Goal: Task Accomplishment & Management: Use online tool/utility

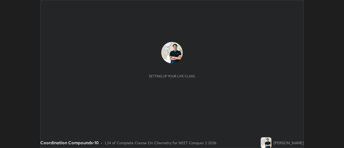
scroll to position [148, 344]
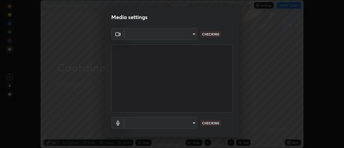
type input "b32c73f9f7383dfd5894755b812e900e91b535440668f828b547b286affdb2a7"
type input "default"
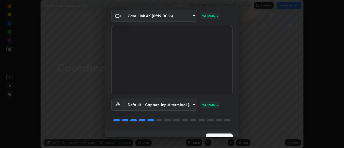
scroll to position [28, 0]
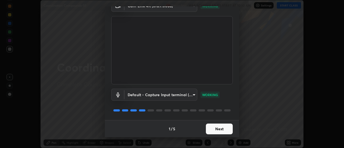
click at [222, 130] on button "Next" at bounding box center [219, 129] width 27 height 11
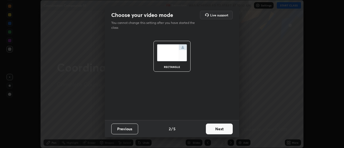
scroll to position [0, 0]
click at [223, 129] on button "Next" at bounding box center [219, 129] width 27 height 11
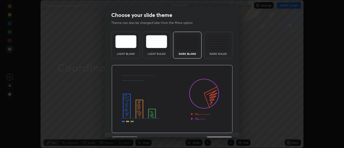
scroll to position [9, 0]
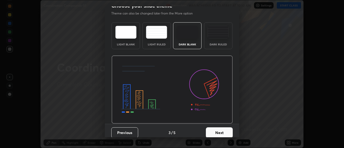
click at [221, 132] on button "Next" at bounding box center [219, 132] width 27 height 11
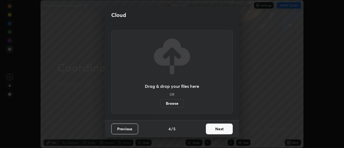
click at [222, 129] on button "Next" at bounding box center [219, 129] width 27 height 11
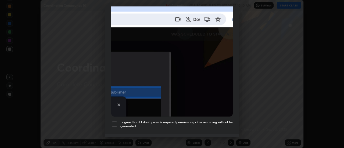
scroll to position [127, 0]
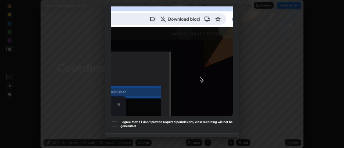
click at [217, 120] on h5 "I agree that if I don't provide required permissions, class recording will not …" at bounding box center [176, 124] width 112 height 8
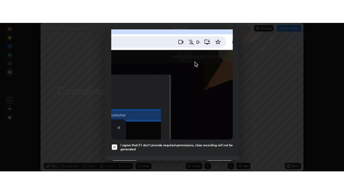
scroll to position [138, 0]
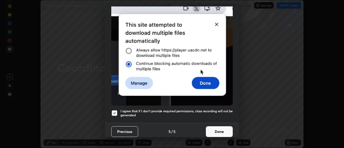
click at [222, 130] on button "Done" at bounding box center [219, 131] width 27 height 11
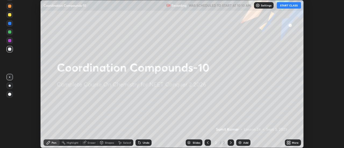
click at [291, 6] on button "START CLASS" at bounding box center [289, 5] width 24 height 6
click at [288, 143] on icon at bounding box center [287, 143] width 1 height 1
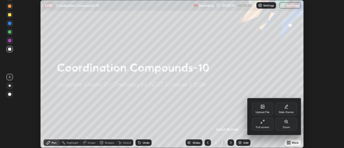
click at [263, 124] on div "Full screen" at bounding box center [263, 124] width 22 height 13
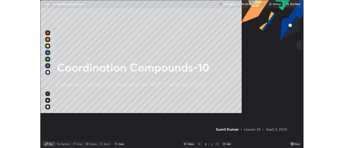
scroll to position [194, 344]
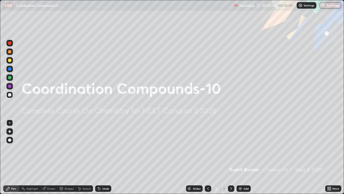
click at [241, 148] on img at bounding box center [240, 188] width 4 height 4
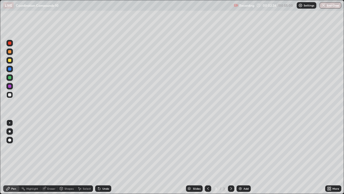
click at [239, 148] on img at bounding box center [240, 188] width 4 height 4
click at [62, 148] on icon at bounding box center [61, 188] width 4 height 4
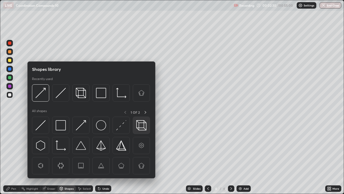
click at [139, 127] on img at bounding box center [141, 125] width 10 height 10
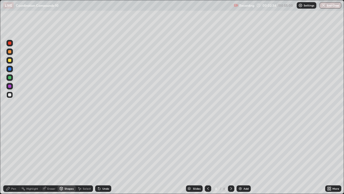
click at [9, 148] on icon at bounding box center [8, 188] width 4 height 4
click at [9, 60] on div at bounding box center [9, 60] width 3 height 3
click at [45, 148] on icon at bounding box center [43, 188] width 3 height 3
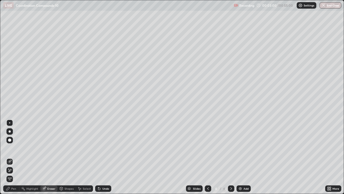
click at [10, 148] on div "Pen" at bounding box center [11, 188] width 16 height 6
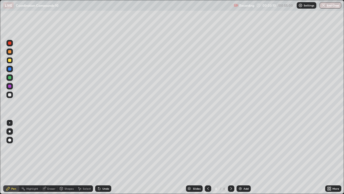
click at [97, 148] on icon at bounding box center [99, 188] width 4 height 4
click at [101, 148] on div "Undo" at bounding box center [103, 188] width 16 height 6
click at [240, 148] on img at bounding box center [240, 188] width 4 height 4
click at [98, 148] on icon at bounding box center [99, 188] width 2 height 2
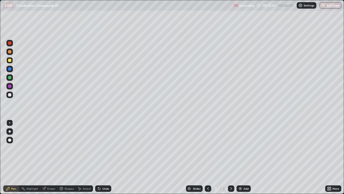
click at [46, 148] on div "Eraser" at bounding box center [48, 188] width 17 height 6
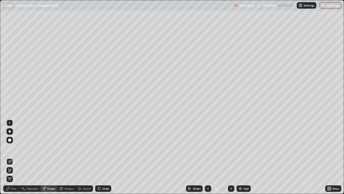
click at [11, 148] on icon at bounding box center [10, 170] width 3 height 3
click at [13, 148] on div "Pen" at bounding box center [11, 188] width 16 height 6
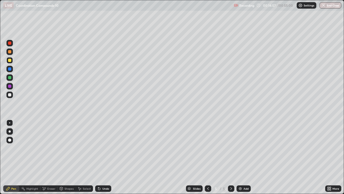
click at [240, 148] on img at bounding box center [240, 188] width 4 height 4
click at [45, 148] on icon at bounding box center [44, 188] width 3 height 3
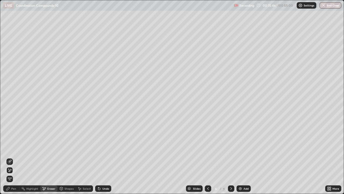
click at [10, 148] on icon at bounding box center [8, 188] width 4 height 4
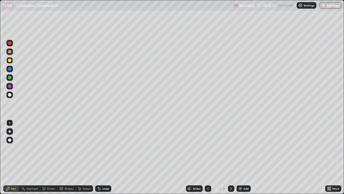
click at [45, 148] on icon at bounding box center [44, 188] width 3 height 3
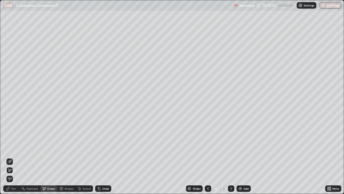
click at [9, 148] on icon at bounding box center [7, 188] width 3 height 3
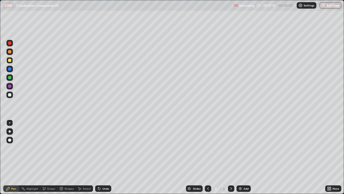
click at [239, 148] on img at bounding box center [240, 188] width 4 height 4
click at [9, 95] on div at bounding box center [9, 94] width 3 height 3
click at [63, 148] on icon at bounding box center [61, 188] width 4 height 4
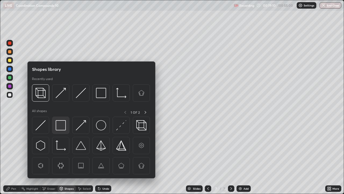
click at [62, 125] on img at bounding box center [61, 125] width 10 height 10
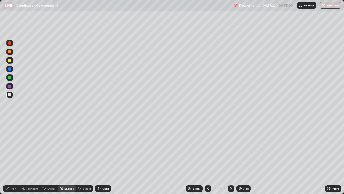
click at [10, 78] on div at bounding box center [9, 77] width 3 height 3
click at [14, 148] on div "Pen" at bounding box center [13, 188] width 5 height 3
click at [9, 61] on div at bounding box center [9, 60] width 3 height 3
click at [10, 51] on div at bounding box center [9, 51] width 3 height 3
click at [102, 148] on div "Undo" at bounding box center [105, 188] width 7 height 3
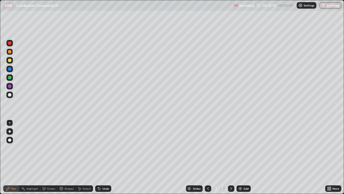
click at [50, 148] on div "Eraser" at bounding box center [51, 188] width 8 height 3
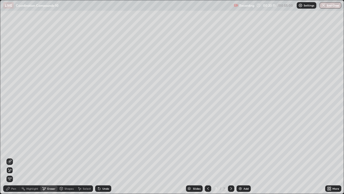
click at [64, 148] on div "Shapes" at bounding box center [67, 188] width 18 height 6
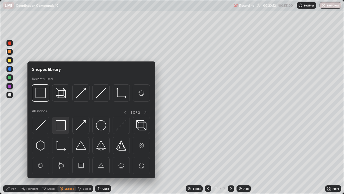
click at [63, 126] on img at bounding box center [61, 125] width 10 height 10
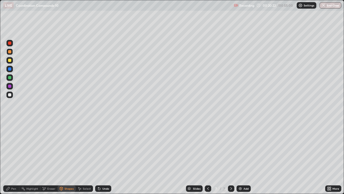
click at [15, 148] on div "Pen" at bounding box center [13, 188] width 5 height 3
click at [45, 148] on icon at bounding box center [44, 188] width 4 height 5
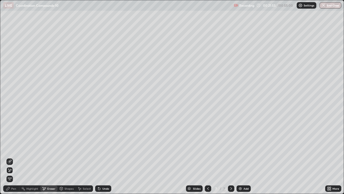
click at [11, 148] on icon at bounding box center [10, 161] width 4 height 4
click at [12, 148] on div "Pen" at bounding box center [11, 188] width 16 height 6
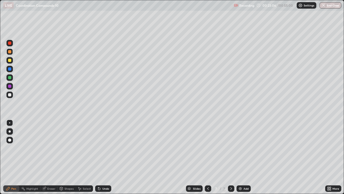
click at [240, 148] on img at bounding box center [240, 188] width 4 height 4
click at [101, 148] on div "Undo" at bounding box center [103, 188] width 16 height 6
click at [98, 148] on icon at bounding box center [99, 188] width 2 height 2
click at [99, 148] on icon at bounding box center [99, 188] width 4 height 4
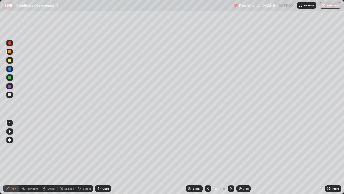
click at [208, 148] on icon at bounding box center [208, 188] width 4 height 4
click at [231, 148] on icon at bounding box center [231, 188] width 4 height 4
click at [208, 148] on icon at bounding box center [208, 188] width 4 height 4
click at [231, 148] on icon at bounding box center [231, 188] width 4 height 4
click at [240, 148] on img at bounding box center [240, 188] width 4 height 4
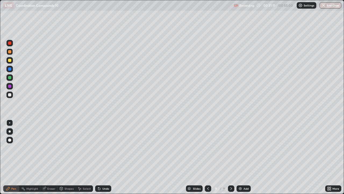
click at [47, 148] on div "Eraser" at bounding box center [48, 188] width 17 height 6
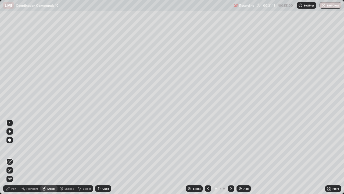
click at [14, 148] on div "Pen" at bounding box center [13, 188] width 5 height 3
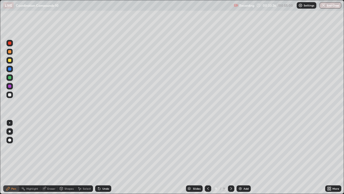
click at [240, 148] on img at bounding box center [240, 188] width 4 height 4
click at [98, 148] on icon at bounding box center [99, 188] width 2 height 2
click at [103, 148] on div "Undo" at bounding box center [105, 188] width 7 height 3
click at [239, 148] on img at bounding box center [240, 188] width 4 height 4
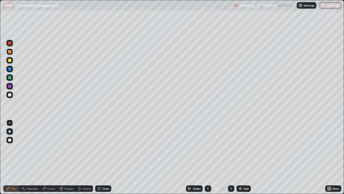
click at [10, 95] on div at bounding box center [9, 94] width 3 height 3
click at [10, 61] on div at bounding box center [9, 60] width 3 height 3
click at [9, 94] on div at bounding box center [9, 94] width 3 height 3
click at [10, 53] on div at bounding box center [9, 51] width 3 height 3
click at [240, 148] on img at bounding box center [240, 188] width 4 height 4
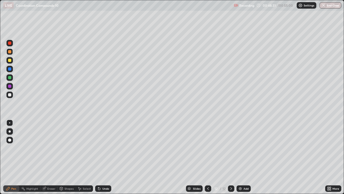
click at [47, 148] on div "Eraser" at bounding box center [48, 188] width 17 height 6
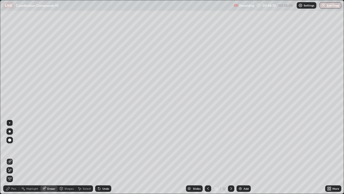
click at [13, 148] on div "Pen" at bounding box center [11, 188] width 16 height 6
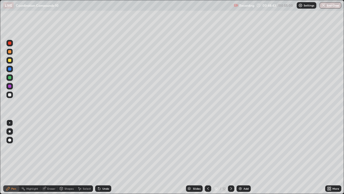
click at [46, 148] on div "Eraser" at bounding box center [48, 188] width 17 height 6
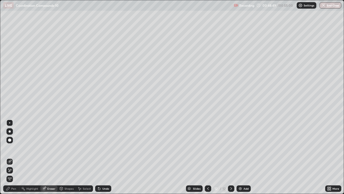
click at [13, 148] on div "Pen" at bounding box center [11, 188] width 16 height 6
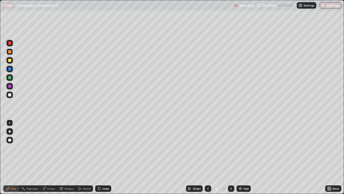
click at [208, 148] on icon at bounding box center [208, 188] width 4 height 4
click at [231, 148] on icon at bounding box center [231, 188] width 4 height 4
click at [280, 6] on div "/ 00:55:00" at bounding box center [285, 5] width 17 height 3
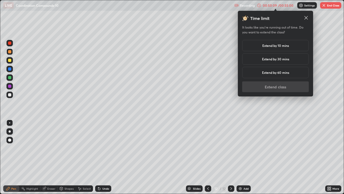
click at [280, 45] on h5 "Extend by 10 mins" at bounding box center [275, 45] width 27 height 5
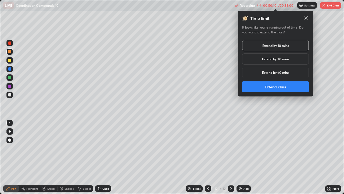
click at [281, 88] on button "Extend class" at bounding box center [275, 86] width 67 height 11
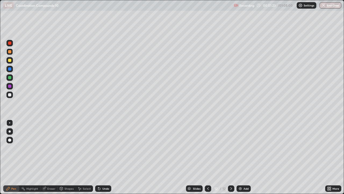
click at [240, 148] on img at bounding box center [240, 188] width 4 height 4
click at [324, 8] on button "End Class" at bounding box center [331, 5] width 22 height 6
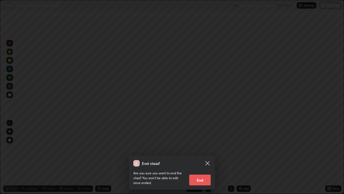
click at [203, 148] on button "End" at bounding box center [200, 179] width 22 height 11
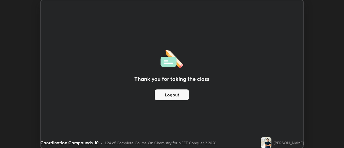
scroll to position [26735, 26539]
